Goal: Task Accomplishment & Management: Manage account settings

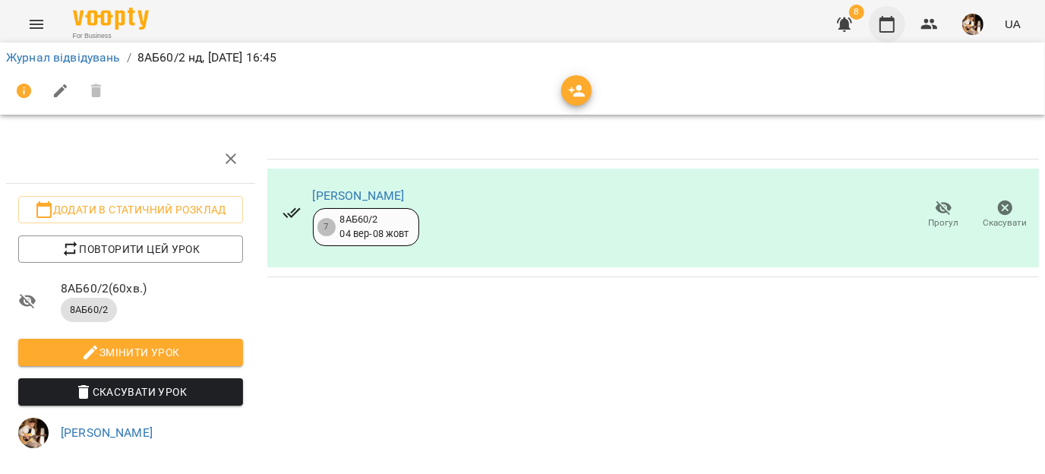
click at [888, 25] on icon "button" at bounding box center [887, 24] width 18 height 18
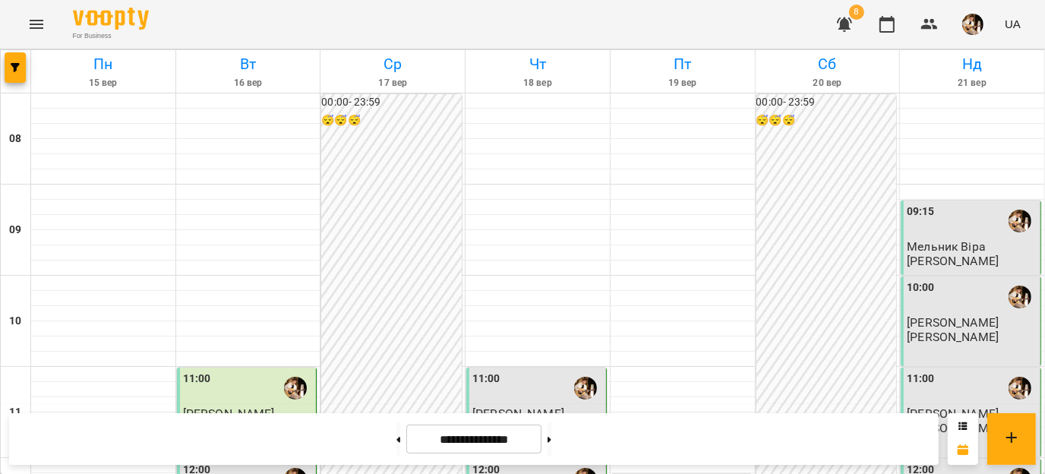
scroll to position [790, 0]
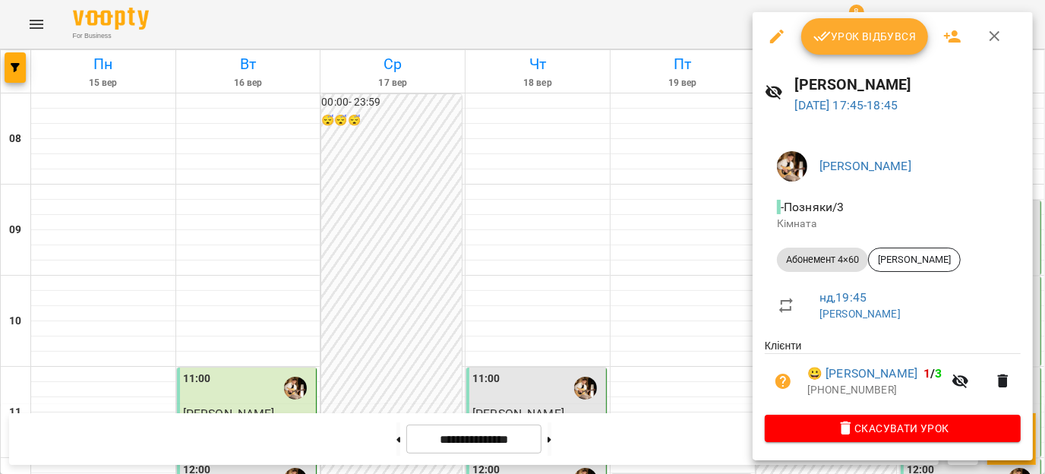
click at [891, 33] on span "Урок відбувся" at bounding box center [864, 36] width 103 height 18
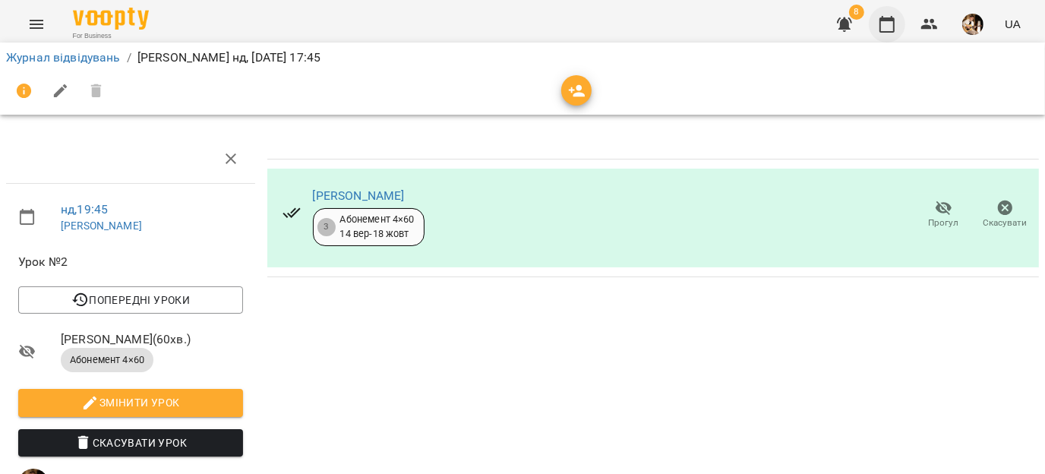
click at [891, 27] on icon "button" at bounding box center [887, 24] width 18 height 18
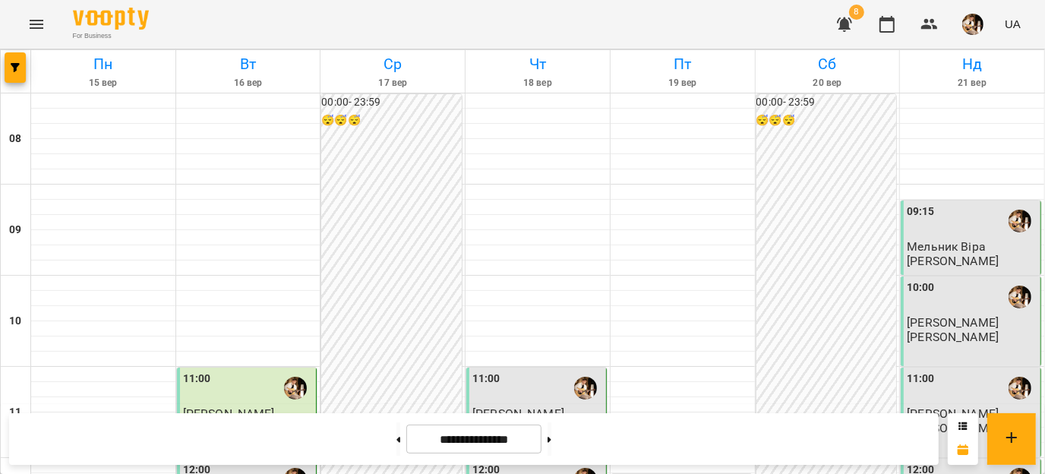
scroll to position [818, 0]
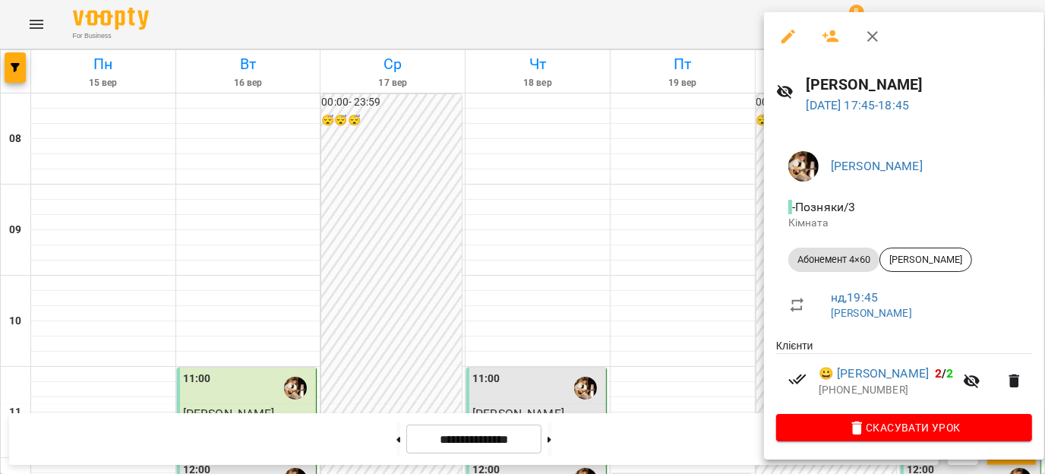
click at [752, 132] on div at bounding box center [522, 237] width 1045 height 474
